Goal: Information Seeking & Learning: Learn about a topic

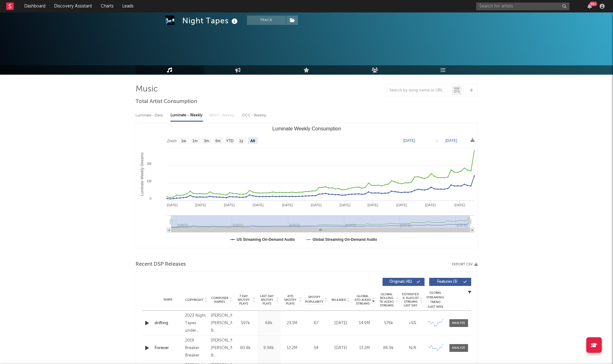
select select "All"
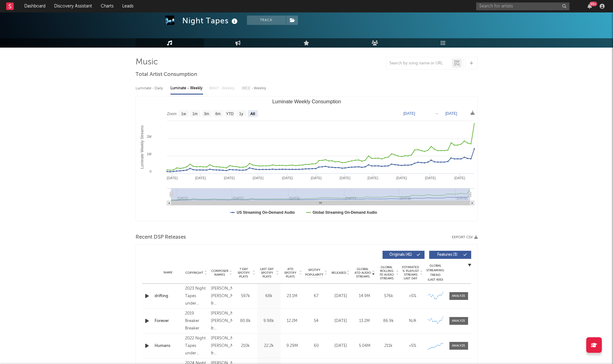
click at [200, 21] on div "Night Tapes" at bounding box center [210, 21] width 57 height 10
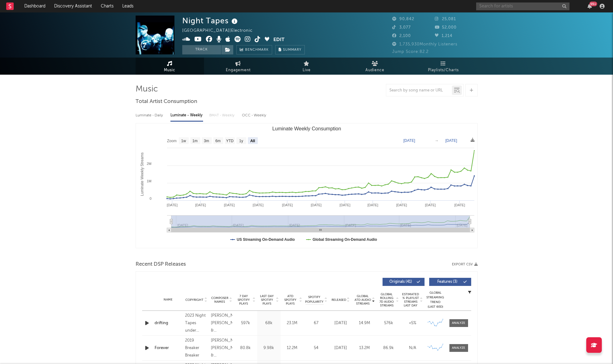
click at [506, 8] on input "text" at bounding box center [522, 6] width 93 height 8
click at [507, 5] on input "ni" at bounding box center [522, 6] width 93 height 8
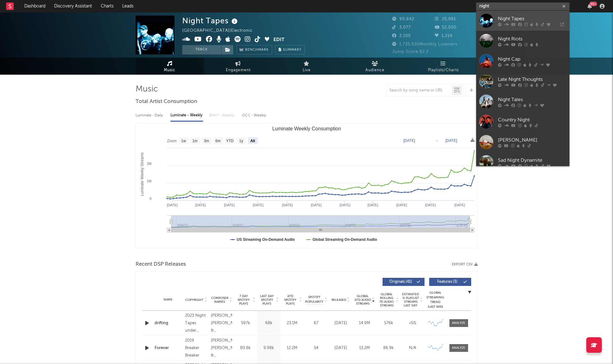
type input "night"
click at [528, 21] on div "Night Tapes" at bounding box center [532, 18] width 68 height 7
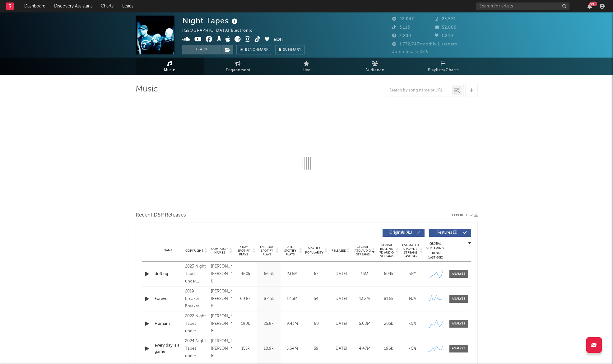
select select "6m"
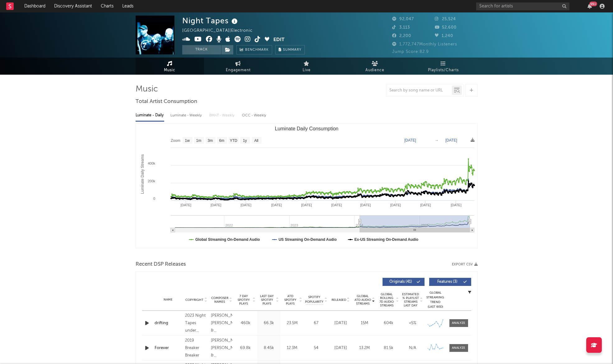
drag, startPoint x: 437, startPoint y: 220, endPoint x: 360, endPoint y: 231, distance: 77.9
click at [360, 231] on icon "Created with Highcharts 10.3.3 Luminate Daily Streams Luminate Daily Consumptio…" at bounding box center [306, 185] width 341 height 124
type input "2024-01-31"
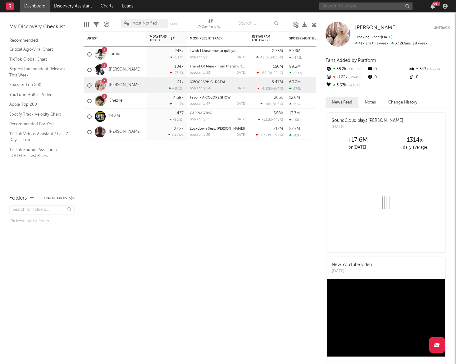
click at [349, 8] on input "text" at bounding box center [366, 6] width 93 height 8
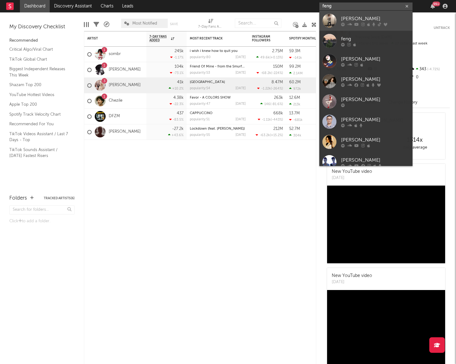
type input "feng"
click at [357, 19] on div "[PERSON_NAME]" at bounding box center [375, 18] width 68 height 7
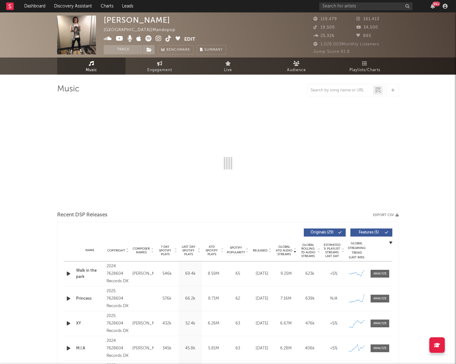
select select "6m"
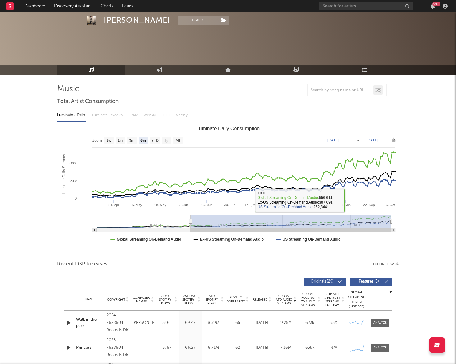
scroll to position [189, 0]
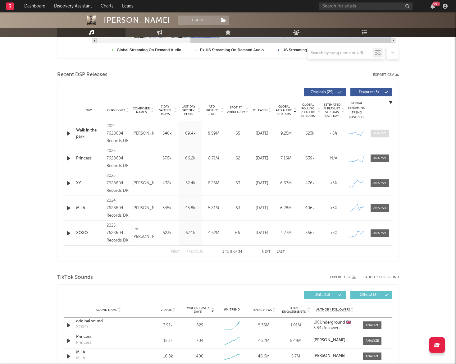
click at [379, 135] on div at bounding box center [380, 133] width 13 height 5
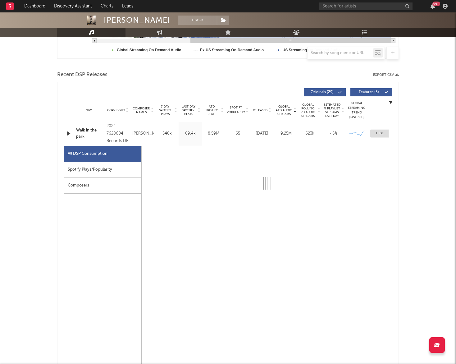
select select "6m"
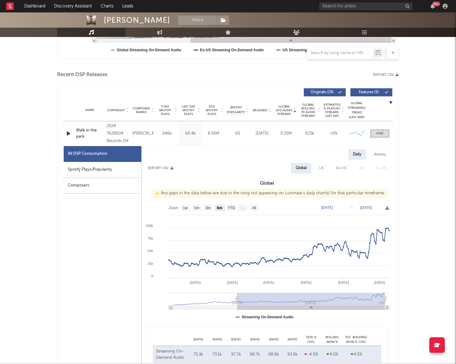
click at [127, 171] on div "Spotify Plays/Popularity" at bounding box center [103, 170] width 78 height 16
select select "6m"
select select "1w"
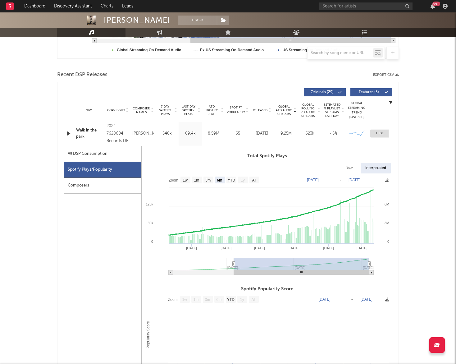
click at [123, 160] on div "All DSP Consumption" at bounding box center [103, 154] width 78 height 16
select select "6m"
